Goal: Task Accomplishment & Management: Manage account settings

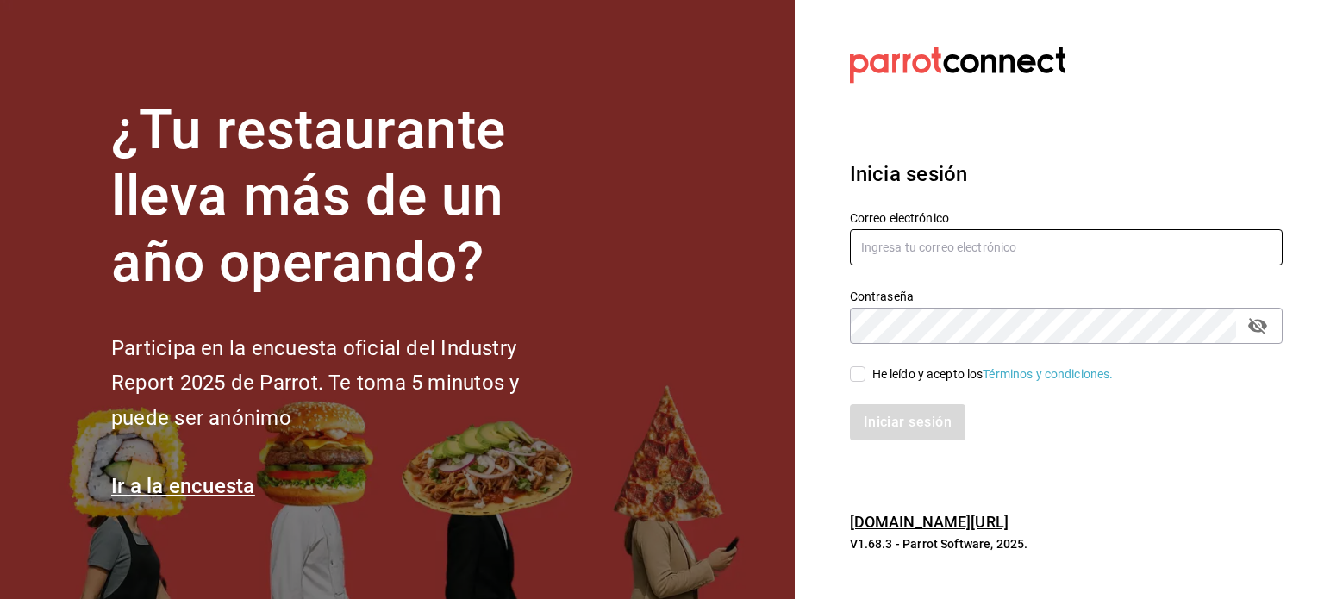
type input "[PERSON_NAME][EMAIL_ADDRESS][DOMAIN_NAME]"
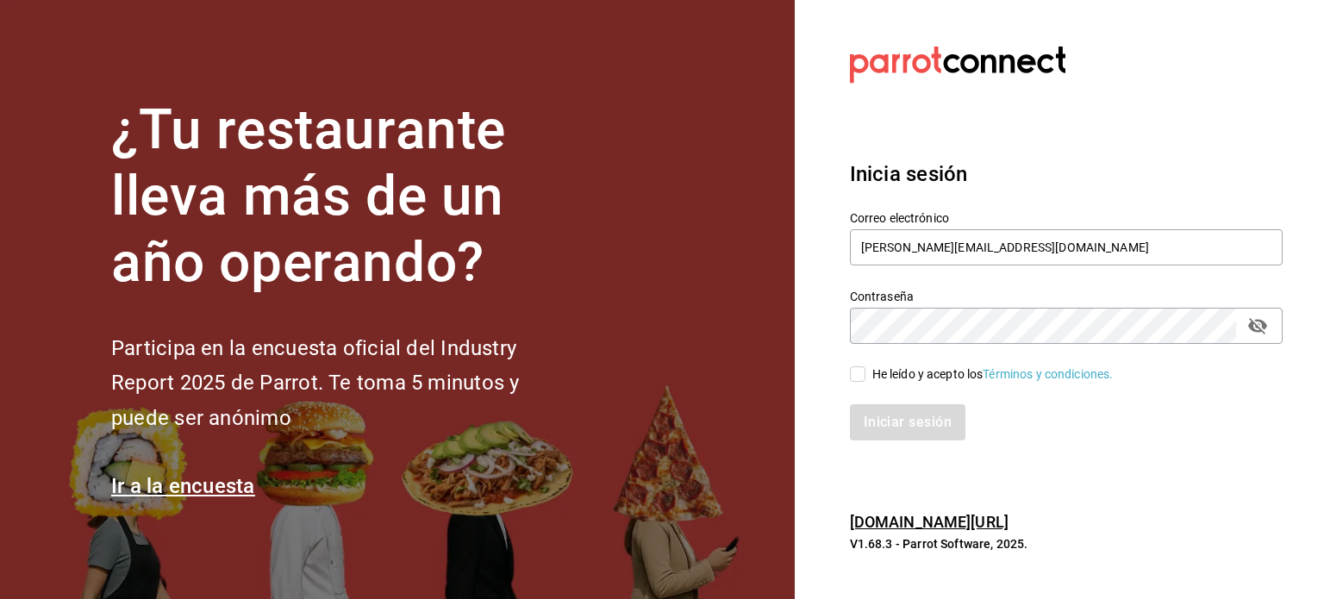
click at [851, 371] on input "He leído y acepto los Términos y condiciones." at bounding box center [858, 374] width 16 height 16
checkbox input "true"
click at [883, 412] on button "Iniciar sesión" at bounding box center [908, 422] width 117 height 36
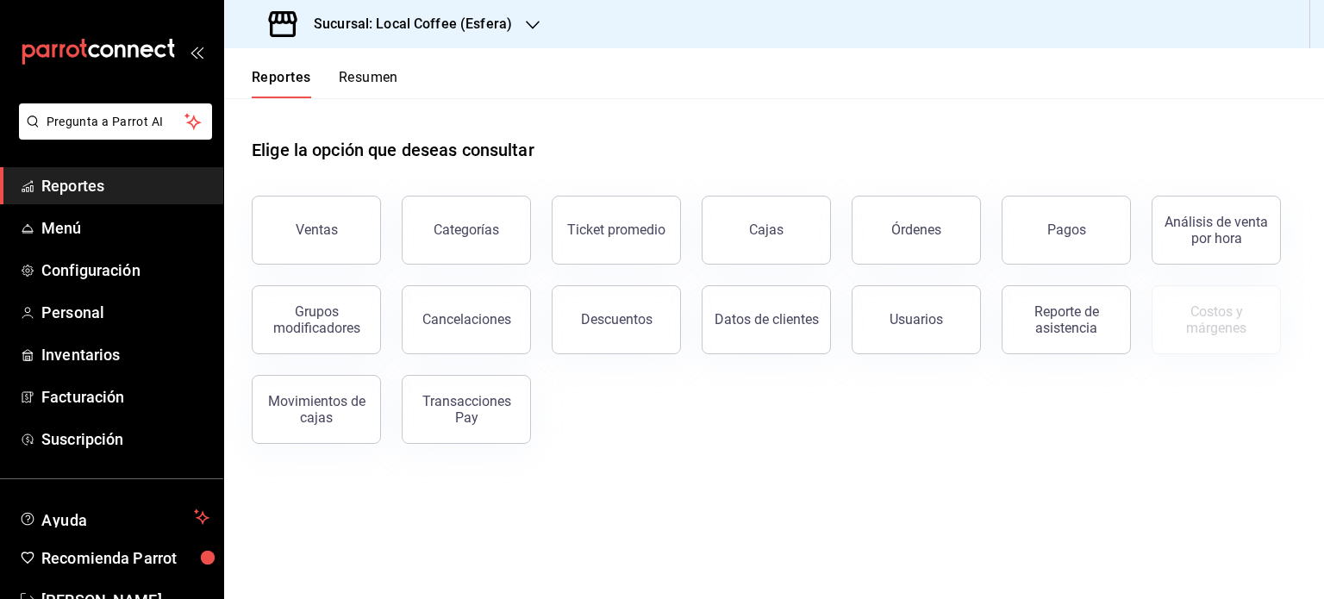
click at [373, 82] on button "Resumen" at bounding box center [368, 83] width 59 height 29
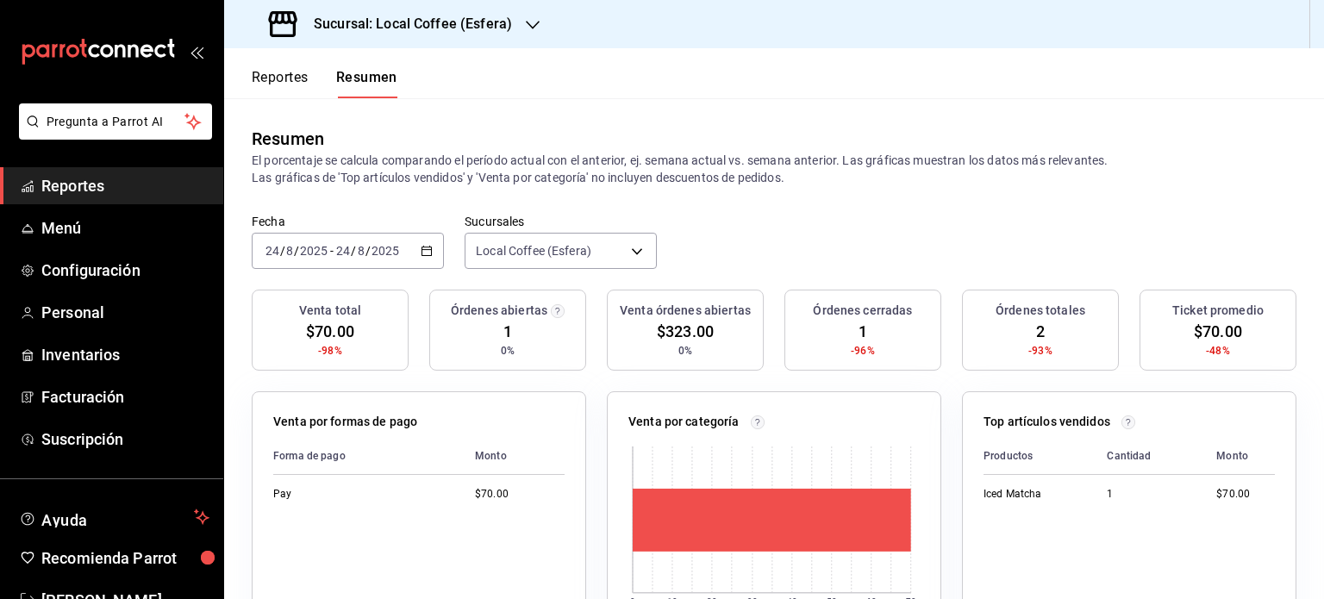
click at [515, 23] on div "Sucursal: Local Coffee (Esfera)" at bounding box center [392, 24] width 309 height 48
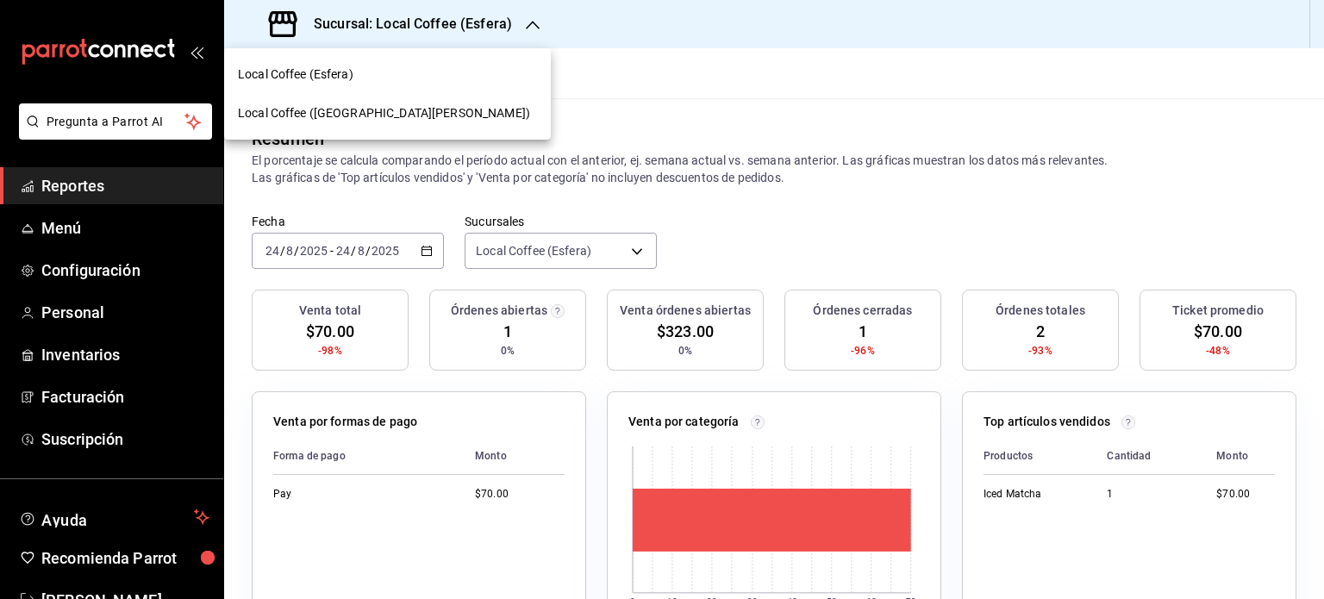
click at [336, 104] on span "Local Coffee (San Jerónimo)" at bounding box center [384, 113] width 292 height 18
